Goal: Task Accomplishment & Management: Manage account settings

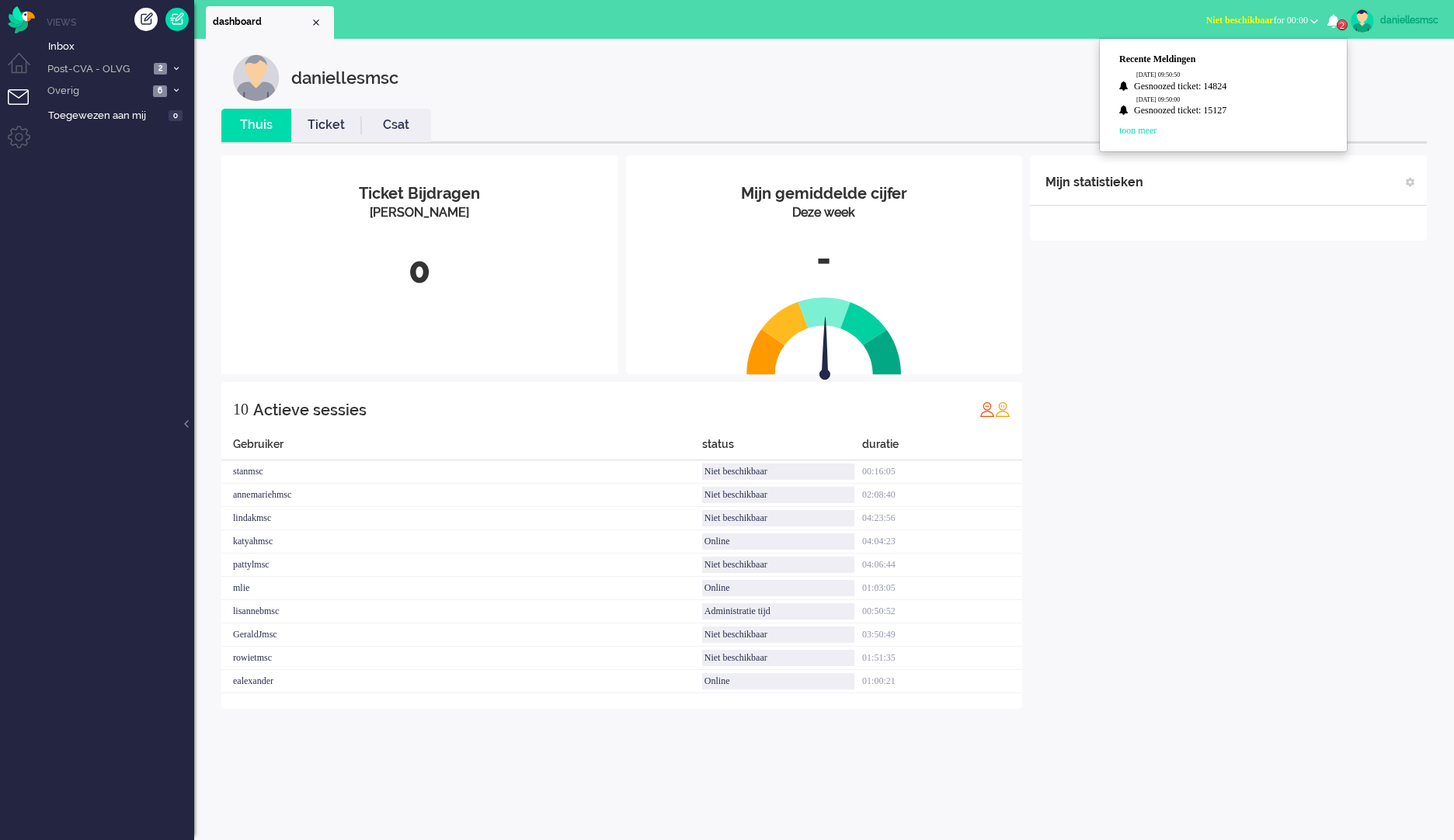
click at [1340, 31] on li "2 Recente [GEOGRAPHIC_DATA] [DATE] 09:50:50 Gesnoozed ticket: 14824 [DATE] 09:5…" at bounding box center [1337, 22] width 20 height 35
click at [1331, 25] on icon "2" at bounding box center [1333, 20] width 13 height 14
click at [1160, 123] on ul "Recente Meldingen [DATE] 09:50:50 Gesnoozed ticket: 14824 [DATE] 09:50:00 Gesno…" at bounding box center [1231, 94] width 223 height 84
click at [1339, 22] on span "2" at bounding box center [1342, 25] width 11 height 11
click at [1192, 87] on link "Gesnoozed ticket: 14824" at bounding box center [1231, 87] width 194 height 15
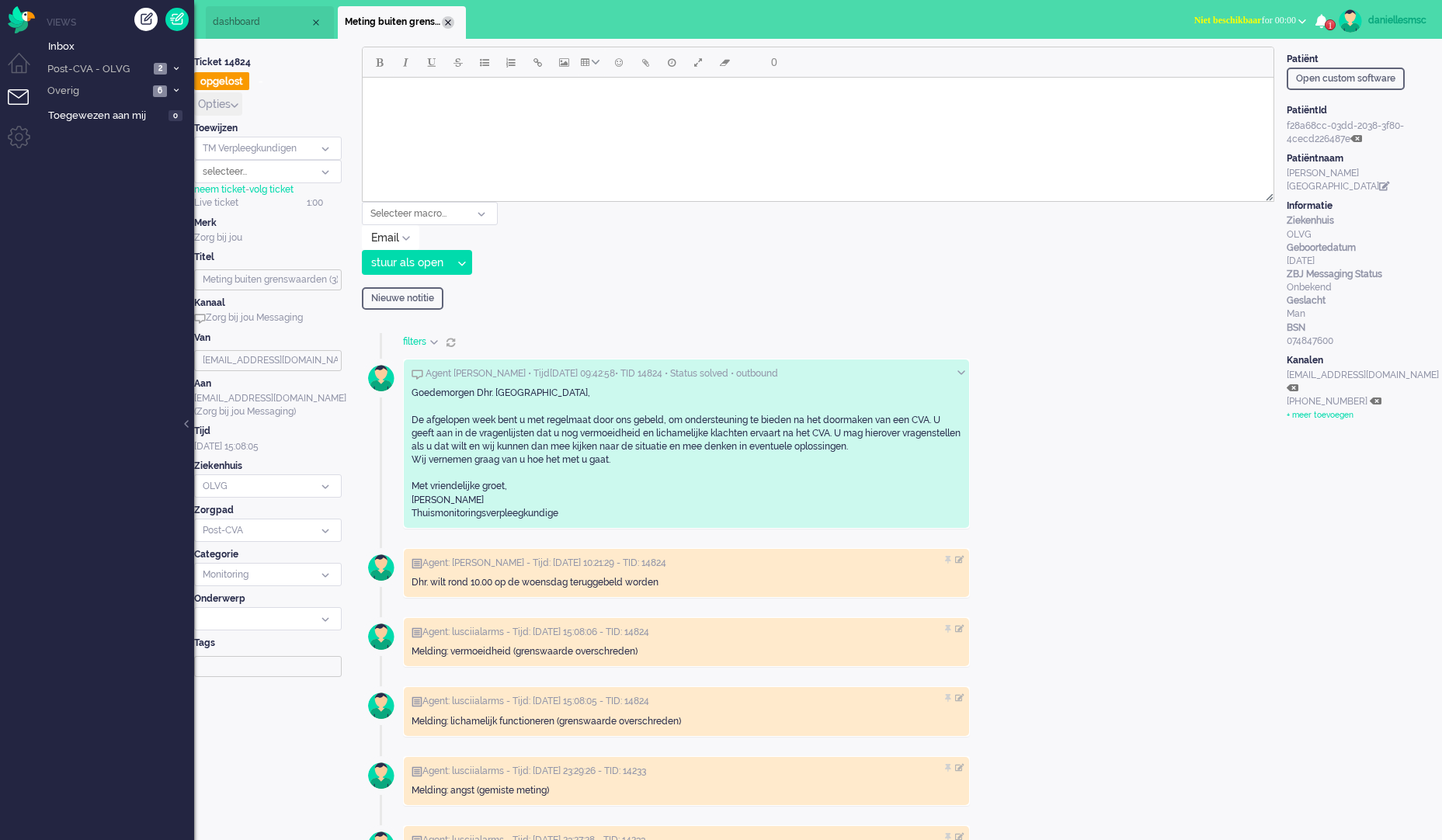
click at [447, 17] on div "Close tab" at bounding box center [449, 23] width 13 height 13
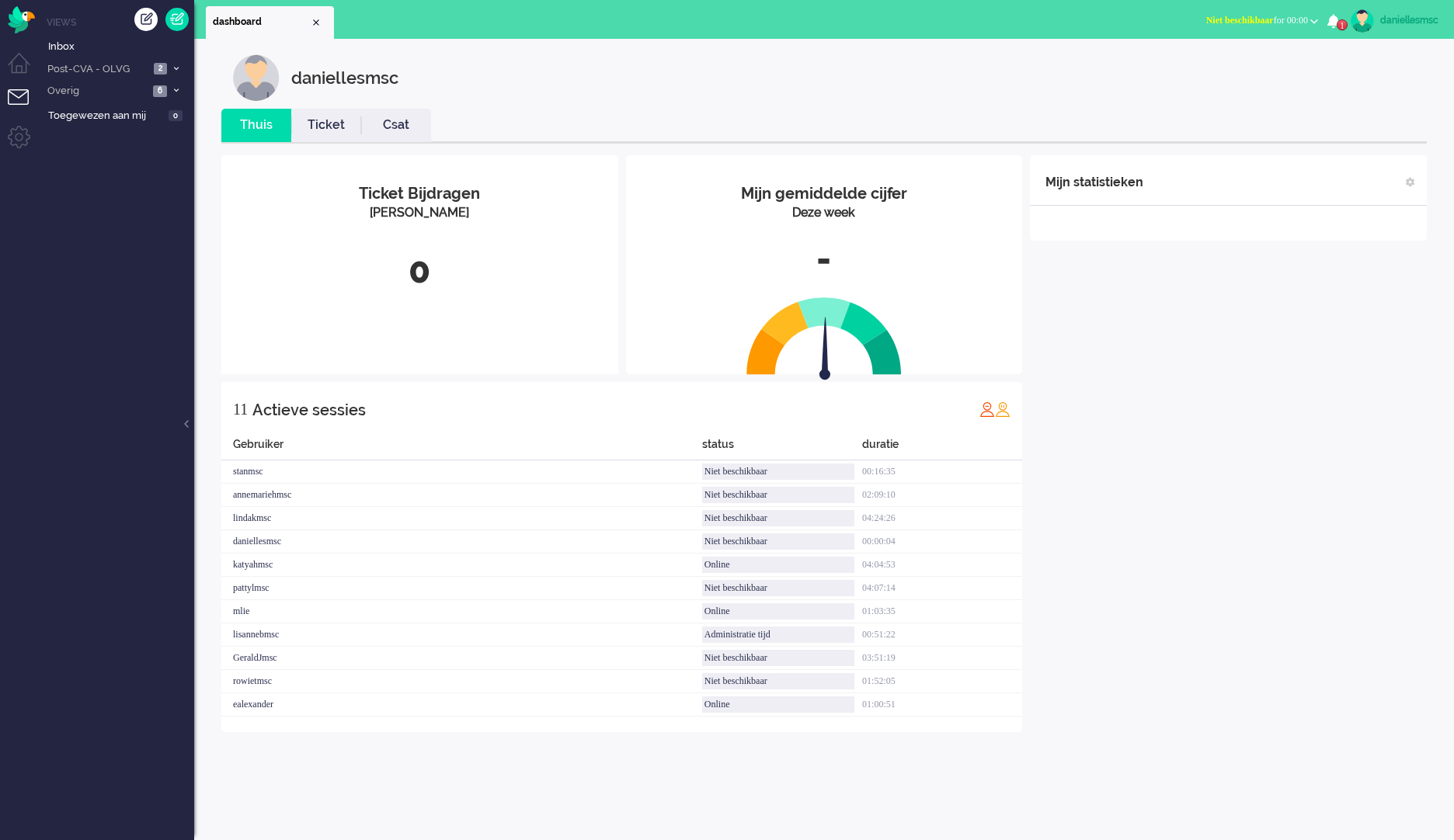
click at [1329, 31] on li "1 Recente [GEOGRAPHIC_DATA] [DATE] 09:50:00 Gesnoozed ticket: 15127 toon meer" at bounding box center [1337, 22] width 20 height 35
click at [1335, 25] on icon "1" at bounding box center [1333, 20] width 13 height 14
click at [1201, 93] on link "Gesnoozed ticket: 15127" at bounding box center [1231, 87] width 194 height 15
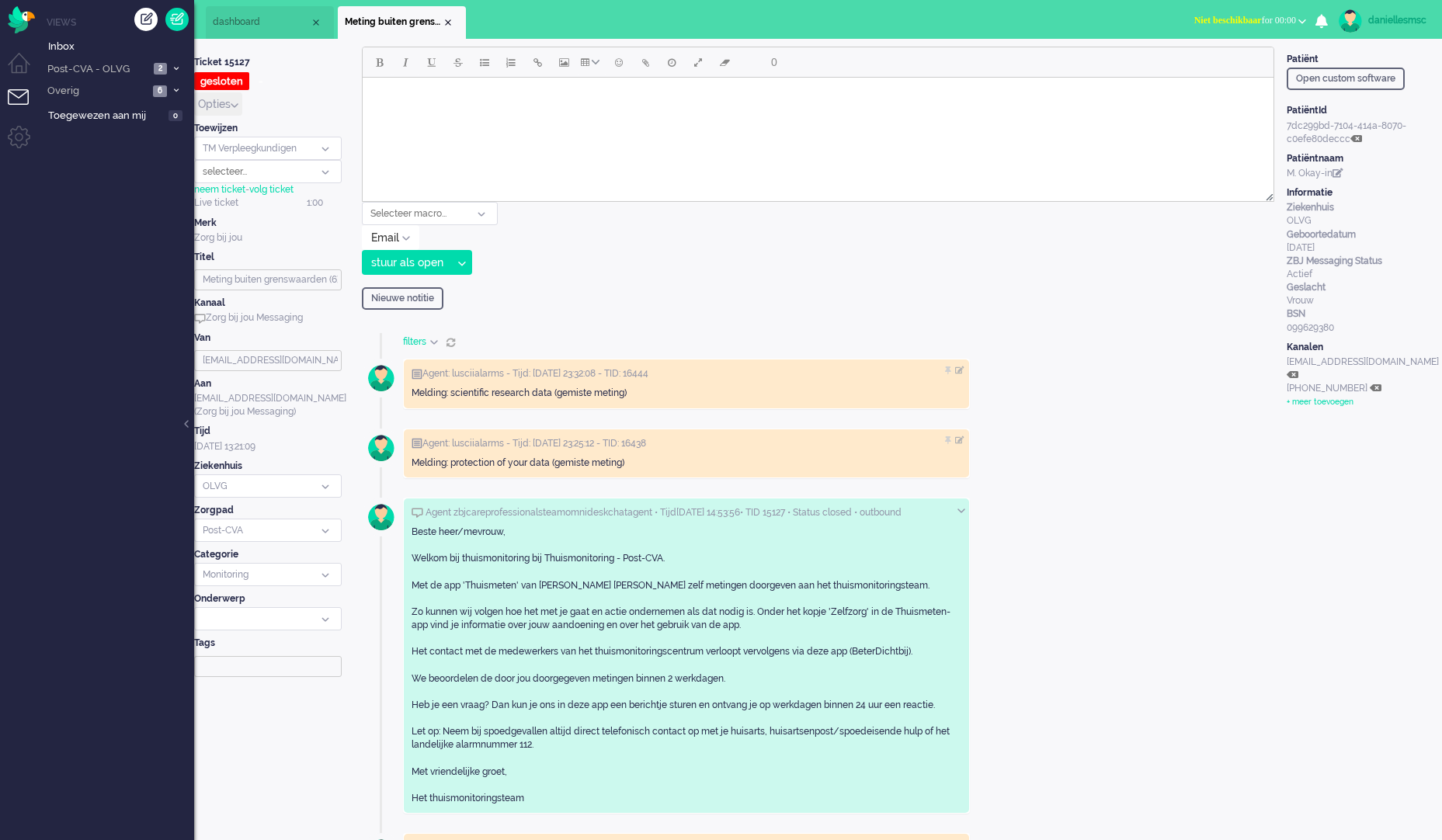
click at [449, 14] on li "Meting buiten grenswaarden (6)" at bounding box center [401, 23] width 128 height 33
click at [441, 19] on span "Meting buiten grenswaarden (6)" at bounding box center [393, 22] width 97 height 14
click at [123, 74] on span "Post-CVA - OLVG" at bounding box center [97, 69] width 104 height 15
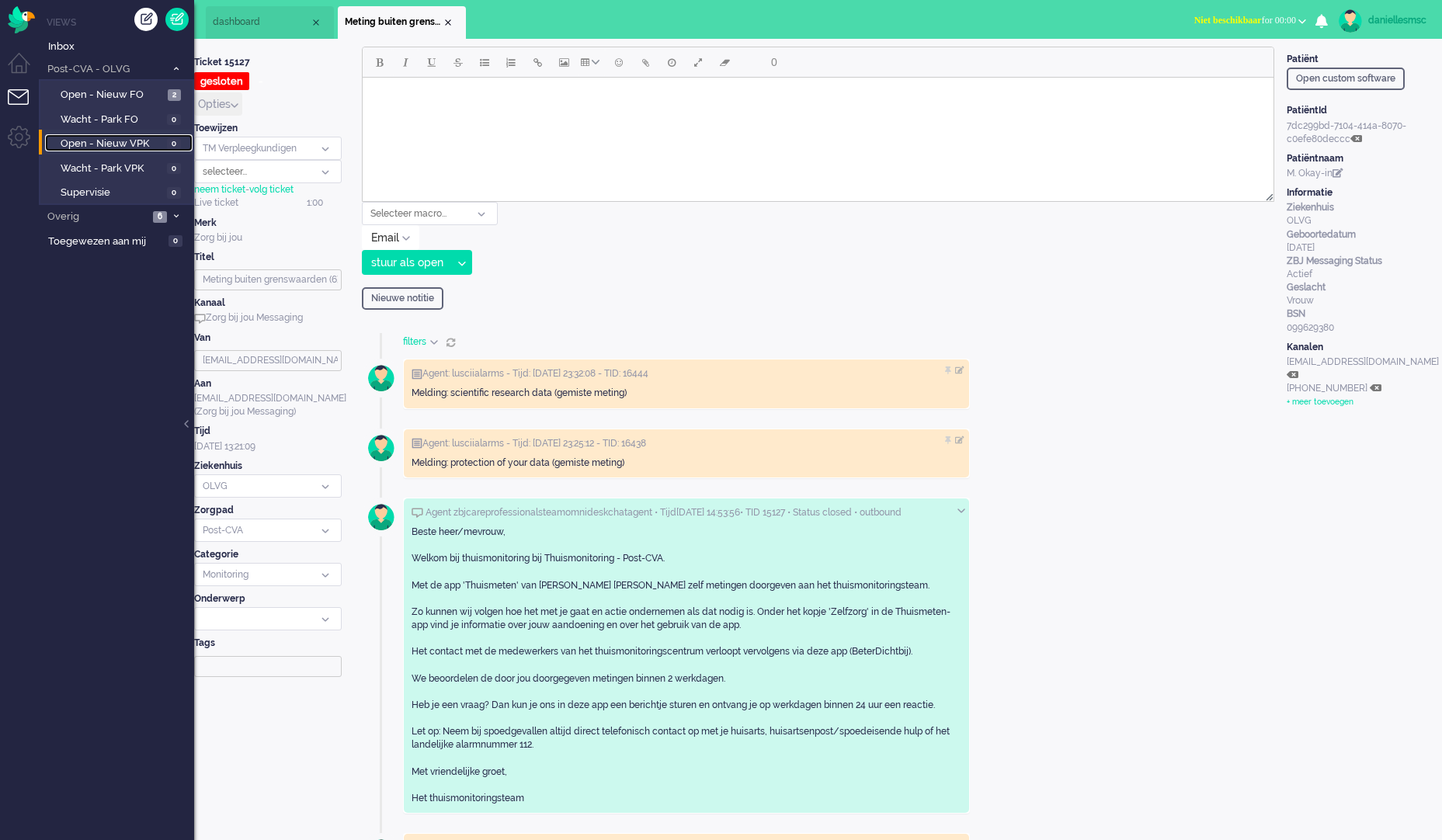
click at [135, 140] on span "Open - Nieuw VPK" at bounding box center [112, 143] width 103 height 15
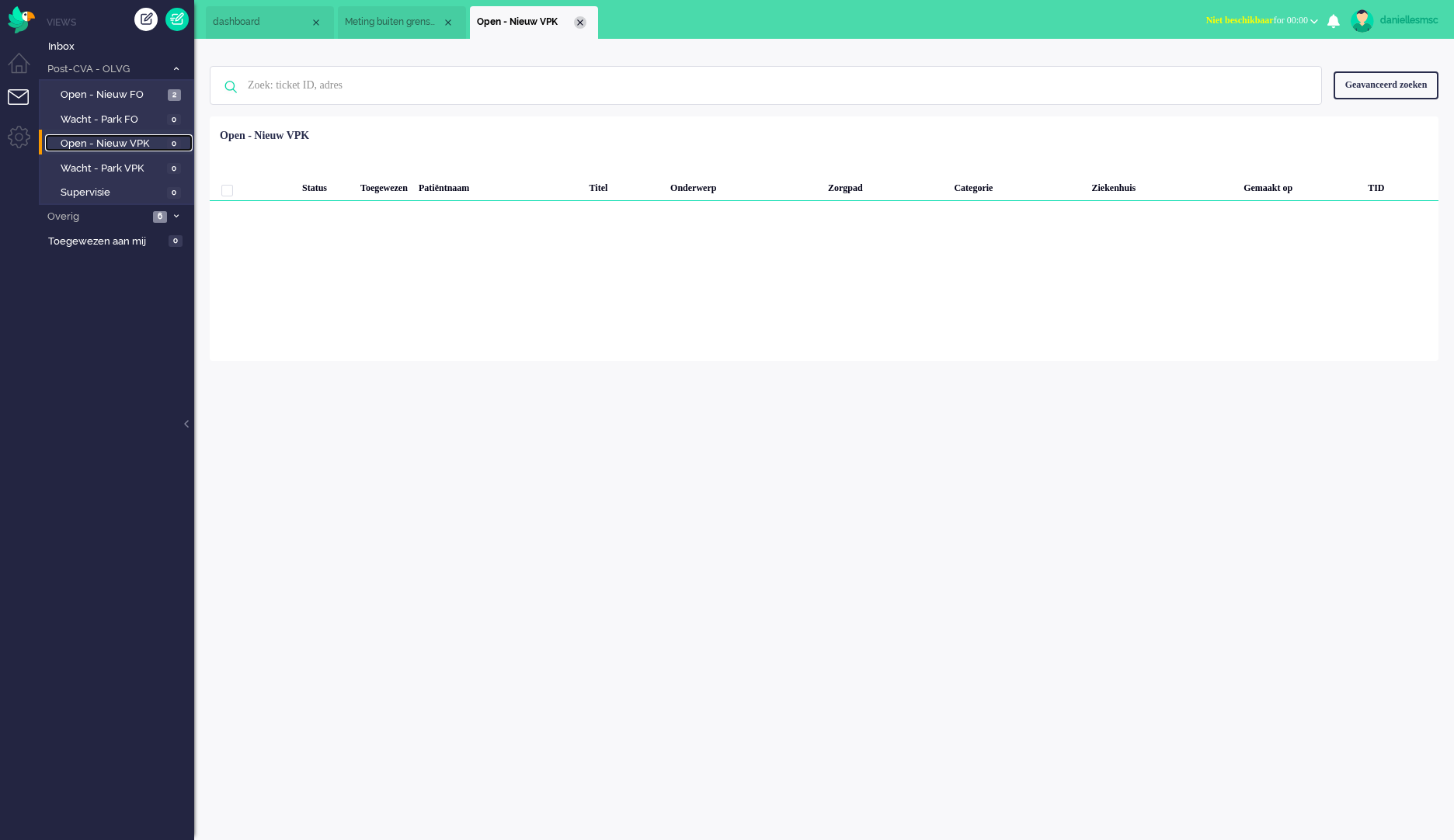
click at [581, 24] on div "Close tab" at bounding box center [580, 23] width 13 height 13
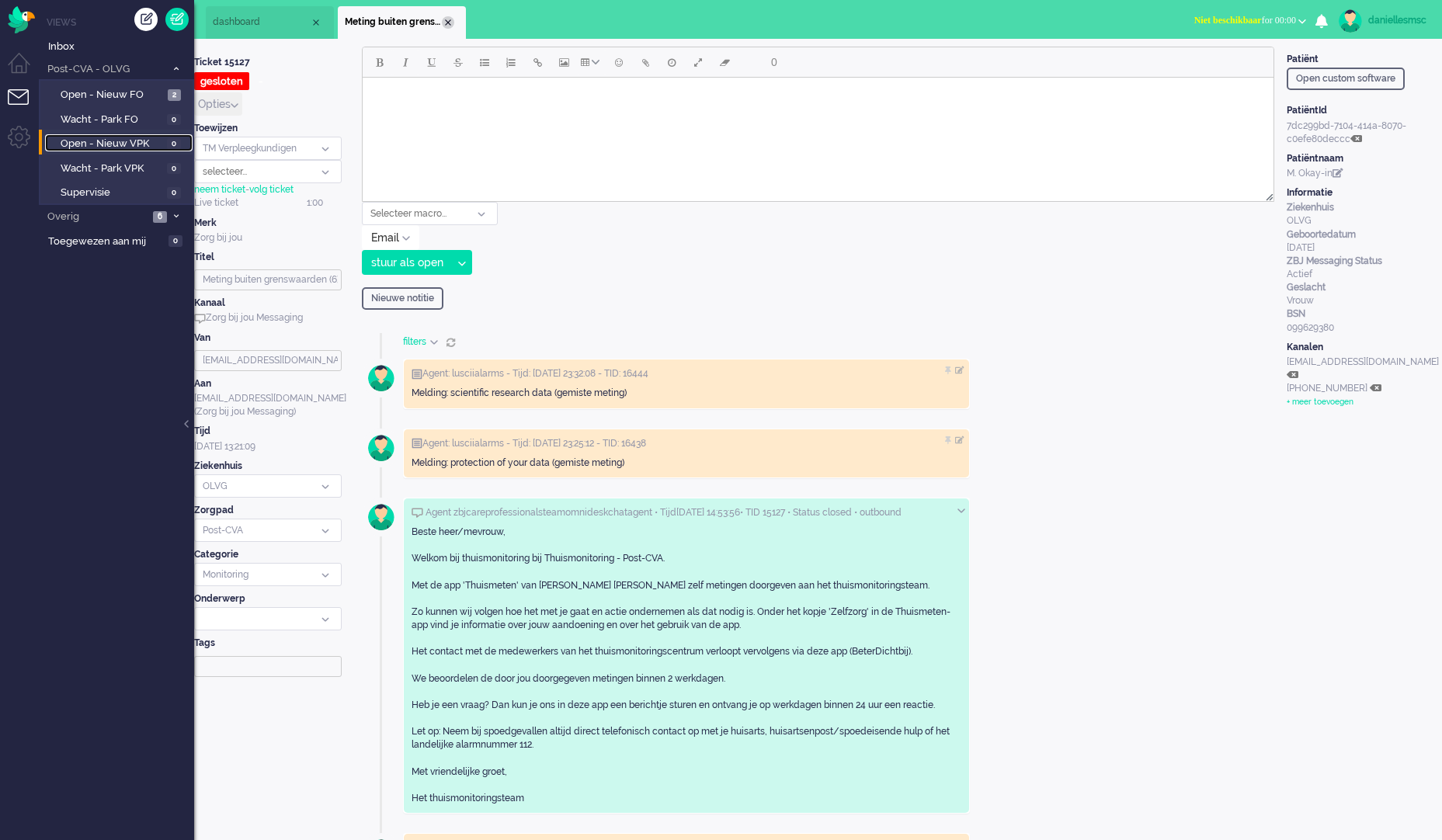
click at [452, 24] on div "Close tab" at bounding box center [449, 23] width 13 height 13
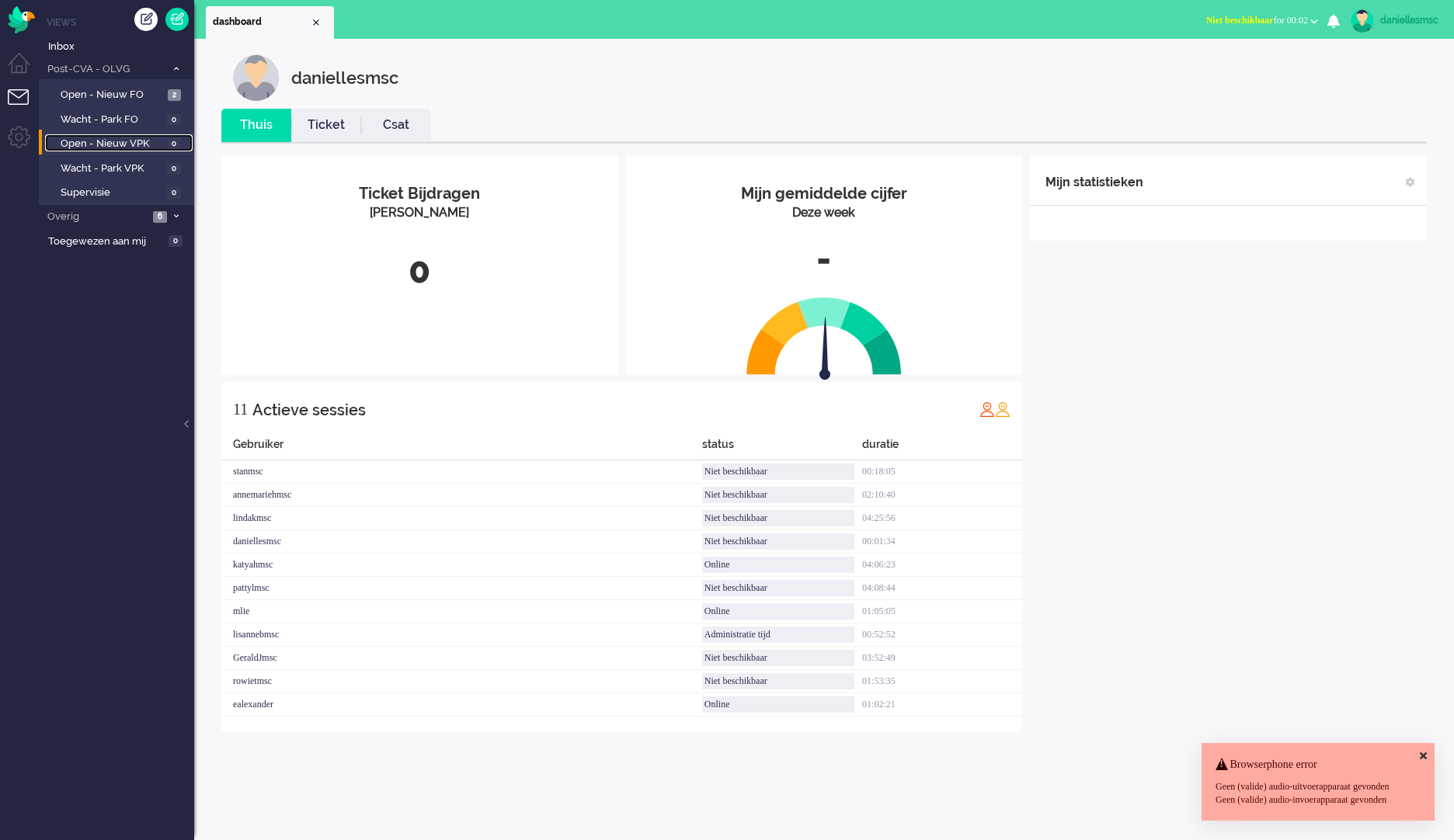
click at [140, 147] on span "Open - Nieuw VPK" at bounding box center [112, 143] width 103 height 15
